Goal: Task Accomplishment & Management: Manage account settings

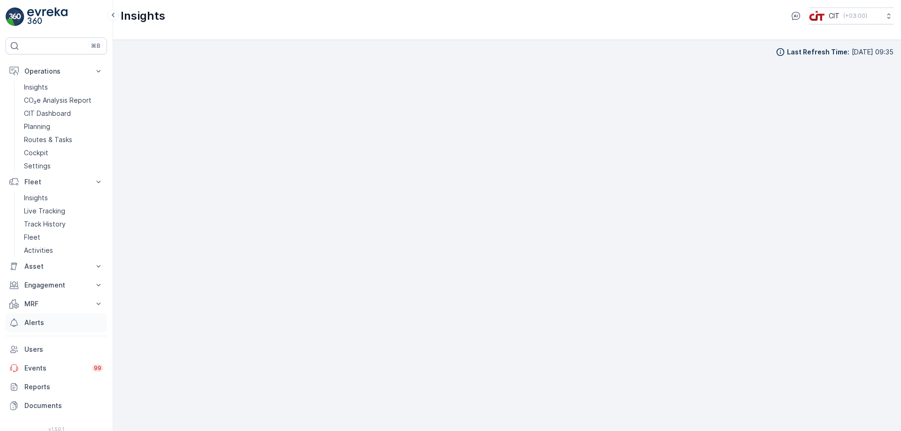
scroll to position [11, 0]
click at [42, 351] on p "Users" at bounding box center [63, 349] width 79 height 9
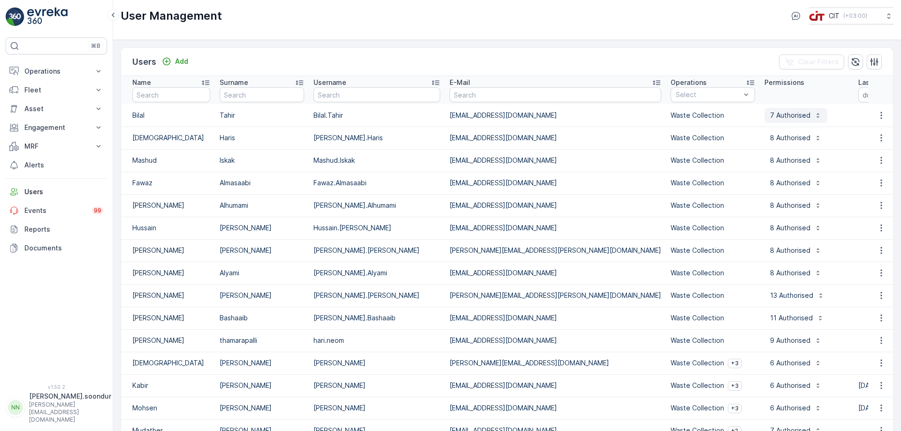
click at [814, 115] on icon "button" at bounding box center [818, 116] width 8 height 8
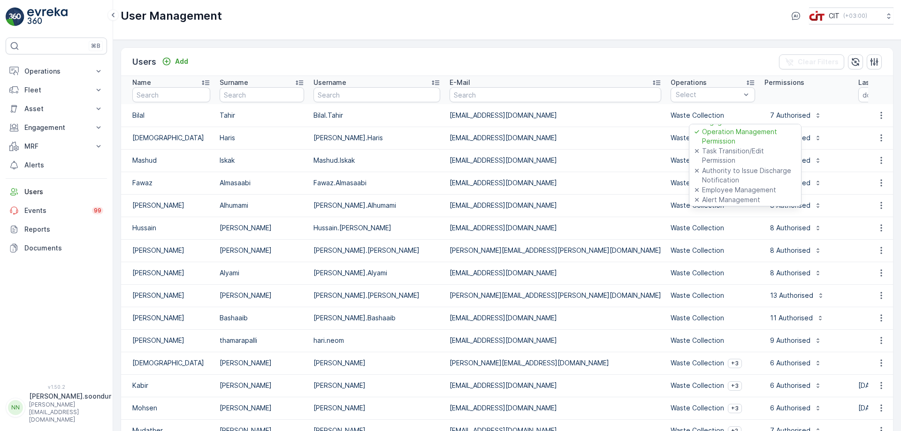
scroll to position [92, 0]
click at [670, 53] on div "Users Add Clear Filters" at bounding box center [507, 62] width 772 height 28
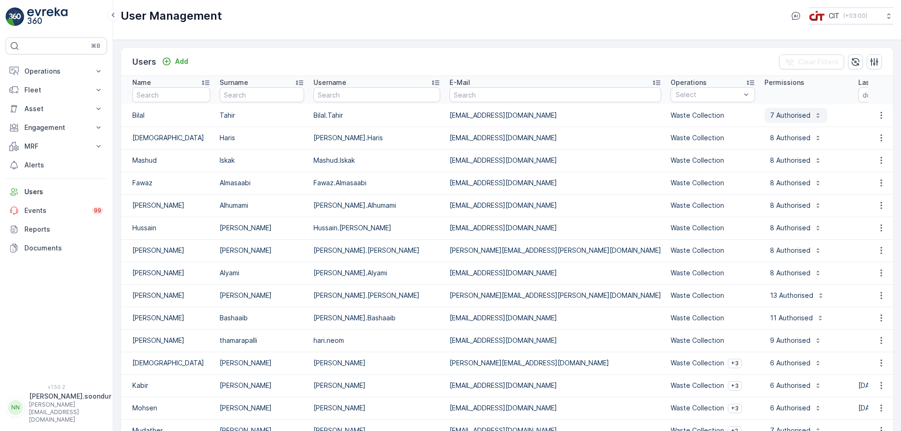
click at [764, 115] on button "7 Authorised" at bounding box center [795, 115] width 63 height 15
